Goal: Information Seeking & Learning: Compare options

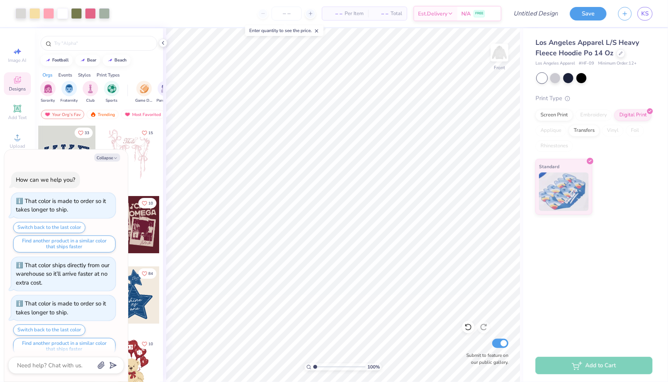
scroll to position [178, 0]
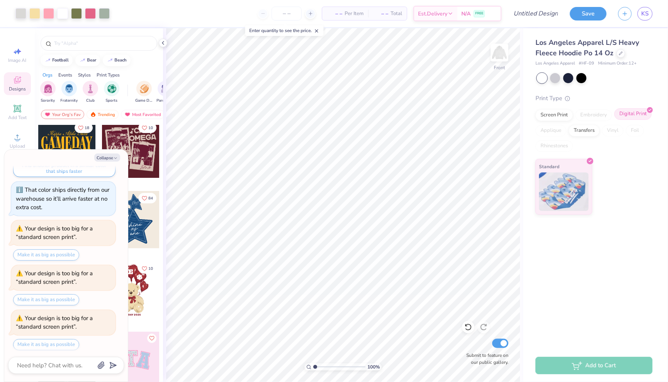
click at [629, 117] on div "Digital Print" at bounding box center [633, 114] width 37 height 12
click at [591, 334] on div "Los Angeles Apparel L/S Heavy Fleece Hoodie Po 14 Oz Los Angeles Apparel # HF-0…" at bounding box center [595, 188] width 145 height 321
click at [109, 158] on button "Collapse" at bounding box center [107, 157] width 26 height 8
type textarea "x"
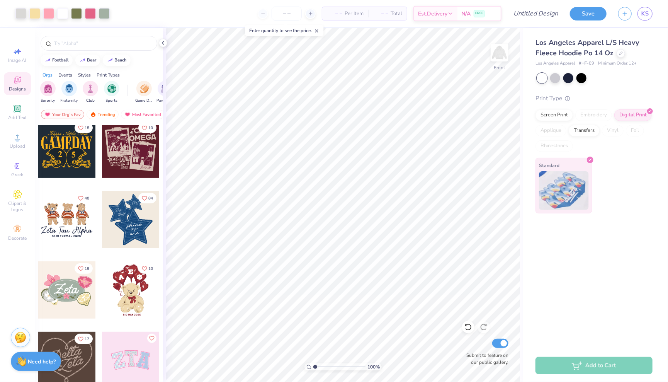
click at [563, 182] on img at bounding box center [564, 190] width 50 height 39
click at [632, 274] on div "Los Angeles Apparel L/S Heavy Fleece Hoodie Po 14 Oz Los Angeles Apparel # HF-0…" at bounding box center [595, 188] width 145 height 321
click at [291, 14] on input "number" at bounding box center [287, 14] width 30 height 14
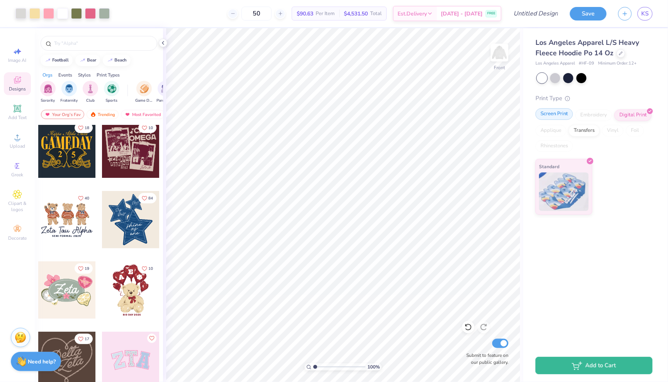
click at [555, 115] on div "Screen Print" at bounding box center [554, 114] width 37 height 12
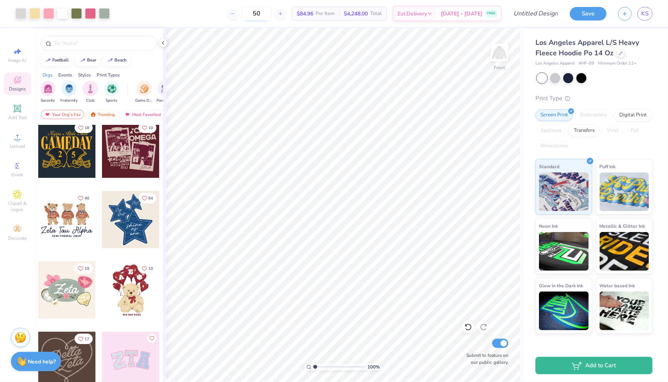
click at [272, 15] on input "50" at bounding box center [257, 14] width 30 height 14
type input "100"
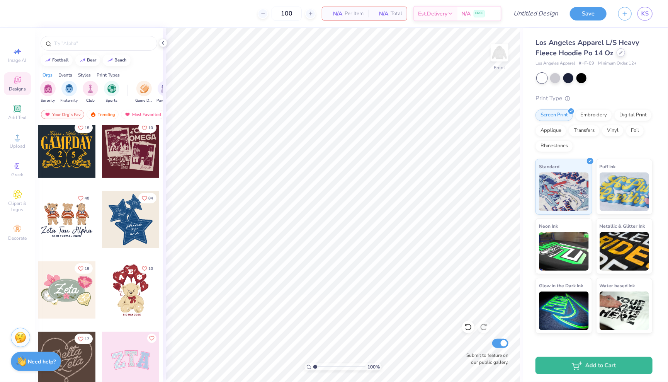
click at [620, 55] on div at bounding box center [621, 52] width 9 height 9
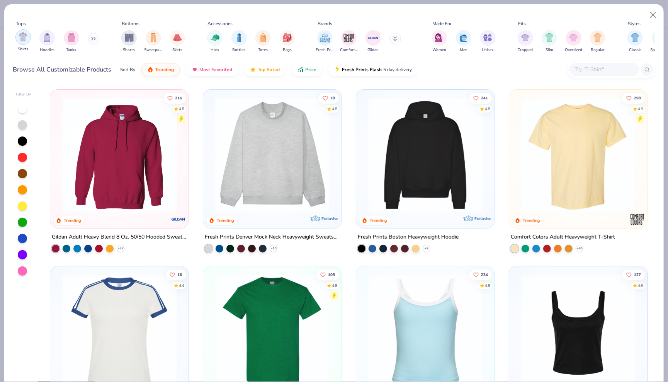
click at [27, 38] on img "filter for Shirts" at bounding box center [23, 36] width 9 height 9
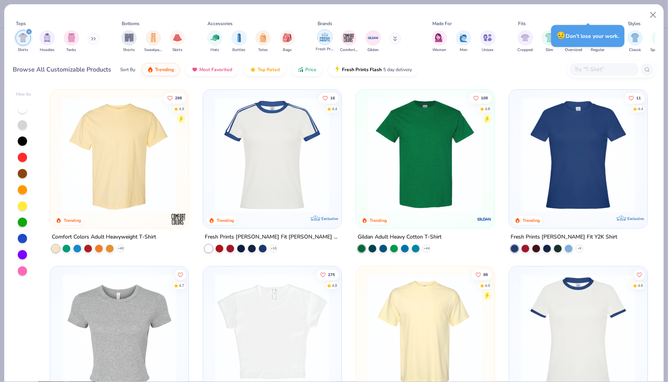
click at [323, 37] on img "filter for Fresh Prints" at bounding box center [325, 37] width 12 height 12
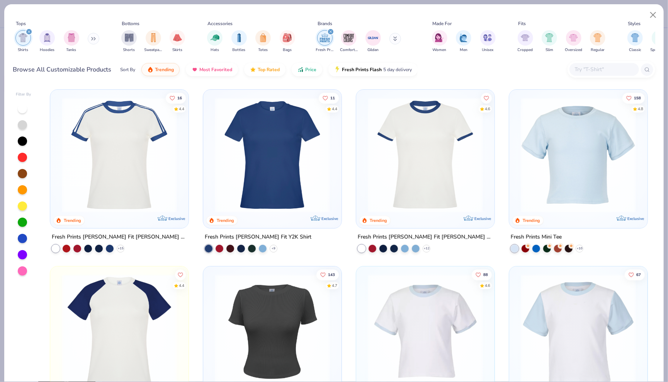
click at [21, 41] on img "filter for Shirts" at bounding box center [23, 37] width 9 height 9
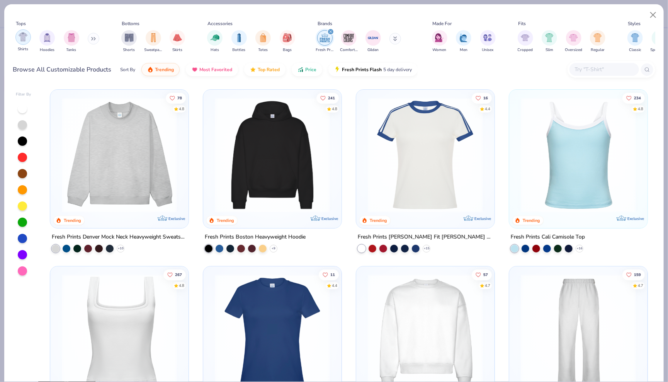
click at [24, 41] on img "filter for Shirts" at bounding box center [23, 36] width 9 height 9
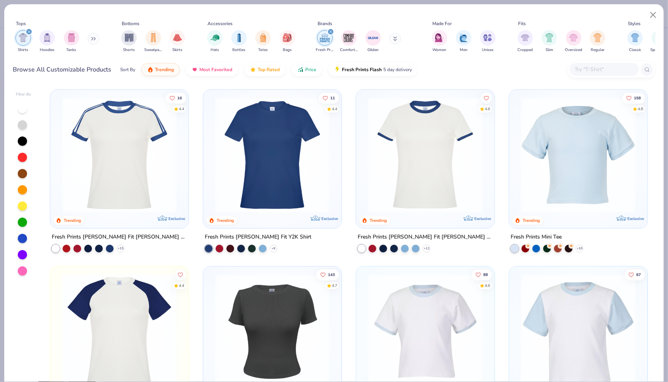
click at [326, 37] on img "filter for Fresh Prints" at bounding box center [325, 38] width 12 height 12
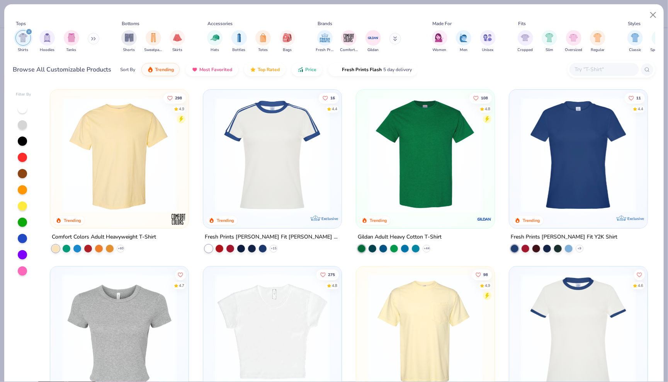
click at [135, 237] on div "Comfort Colors Adult Heavyweight T-Shirt" at bounding box center [104, 237] width 104 height 10
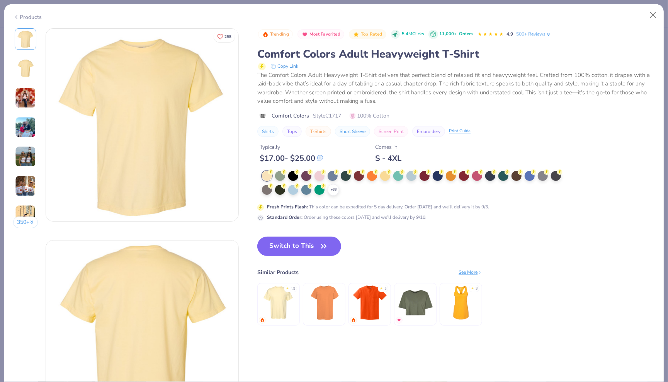
scroll to position [1, 0]
drag, startPoint x: 327, startPoint y: 114, endPoint x: 349, endPoint y: 114, distance: 22.0
click at [349, 114] on div "Comfort Colors Style C1717 100% Cotton" at bounding box center [456, 116] width 398 height 8
copy div "C1717"
click at [652, 15] on button "Close" at bounding box center [653, 15] width 15 height 15
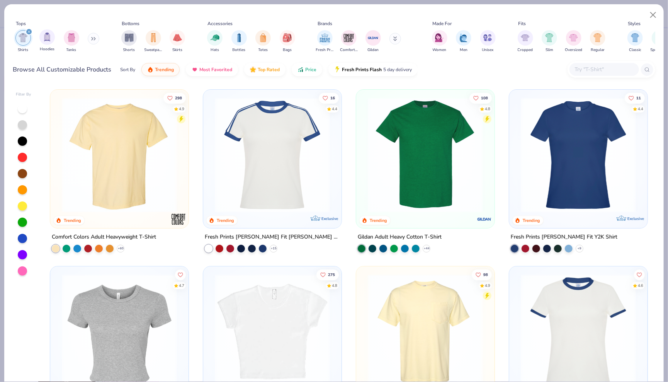
click at [27, 35] on div "filter for Shirts" at bounding box center [22, 37] width 15 height 15
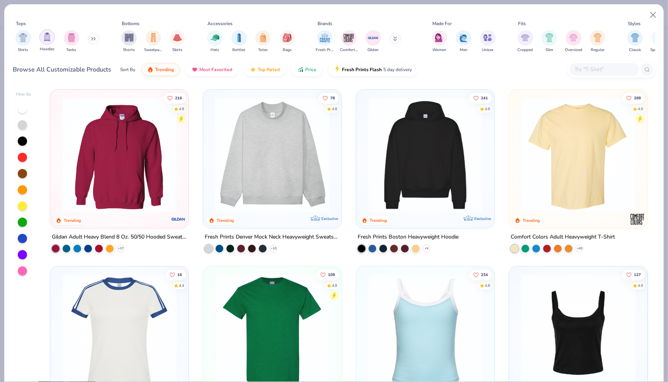
click at [47, 36] on img "filter for Hoodies" at bounding box center [47, 36] width 9 height 9
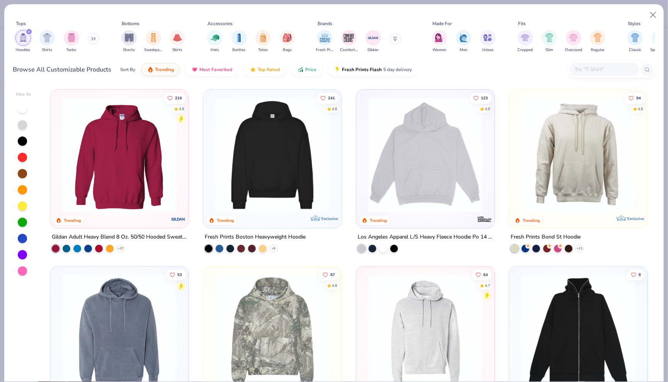
click at [155, 232] on div "Gildan Adult Heavy Blend 8 Oz. 50/50 Hooded Sweatshirt" at bounding box center [119, 237] width 135 height 10
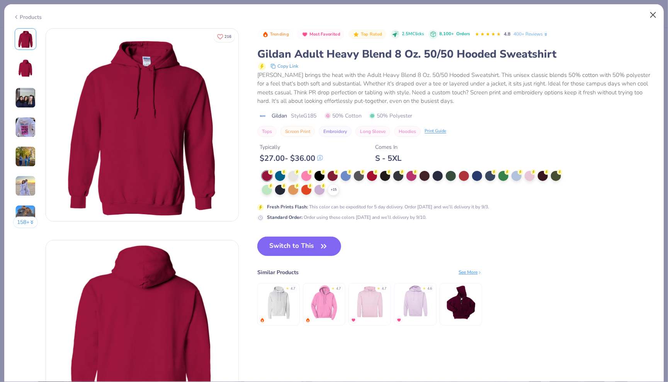
click at [656, 11] on button "Close" at bounding box center [653, 15] width 15 height 15
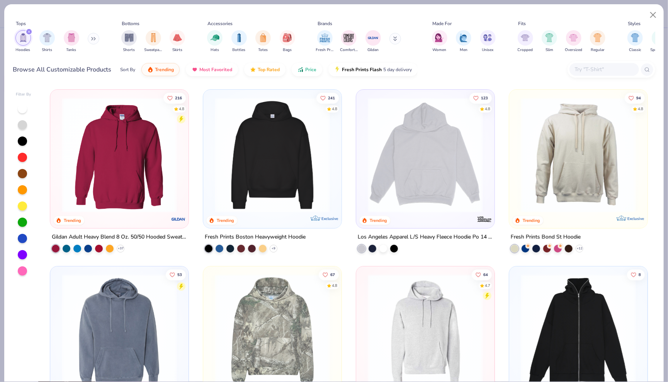
click at [153, 232] on div "Gildan Adult Heavy Blend 8 Oz. 50/50 Hooded Sweatshirt" at bounding box center [119, 237] width 135 height 10
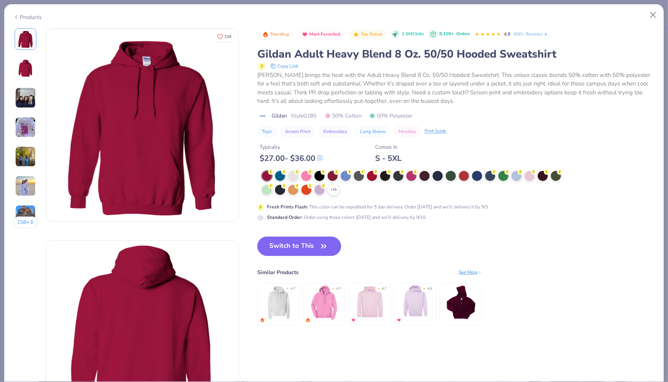
drag, startPoint x: 306, startPoint y: 113, endPoint x: 323, endPoint y: 114, distance: 17.0
click at [323, 114] on div "Gildan Style G185 50% Cotton 50% Polyester" at bounding box center [456, 116] width 398 height 8
copy span "G185"
